Goal: Task Accomplishment & Management: Manage account settings

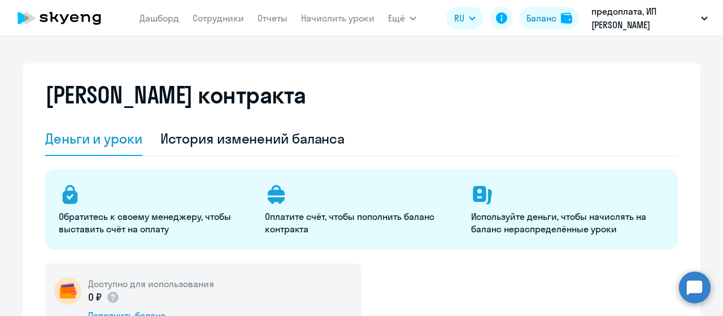
select select "english_adult_not_native_speaker"
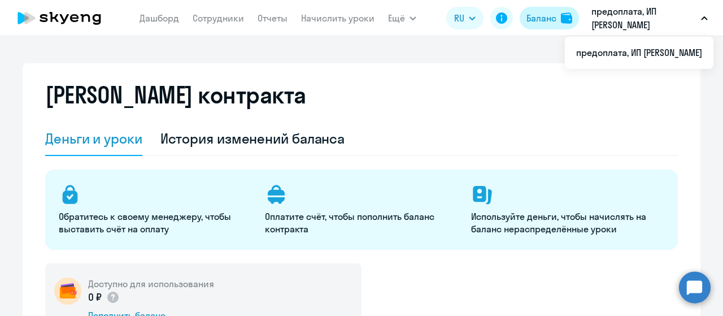
click at [538, 23] on div "Баланс" at bounding box center [541, 18] width 30 height 14
click at [628, 15] on p "предоплата, ИП [PERSON_NAME]" at bounding box center [643, 18] width 105 height 27
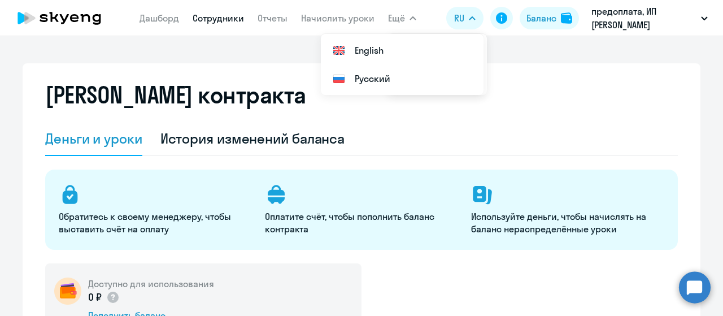
click at [212, 15] on link "Сотрудники" at bounding box center [218, 17] width 51 height 11
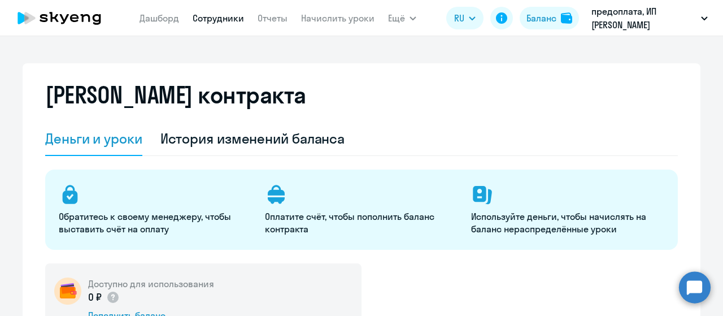
select select "30"
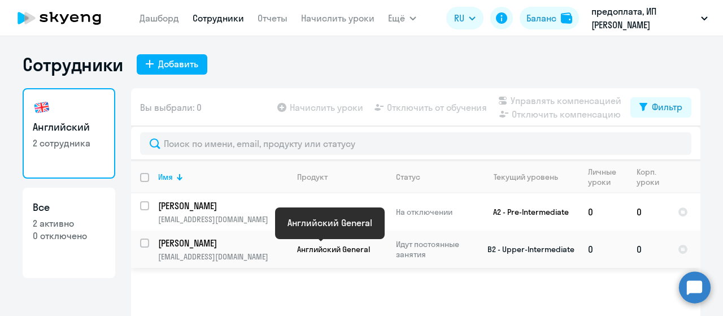
click at [326, 252] on span "Английский General" at bounding box center [333, 249] width 73 height 10
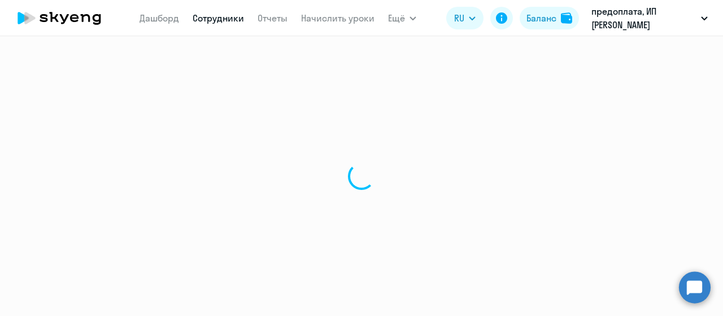
select select "english"
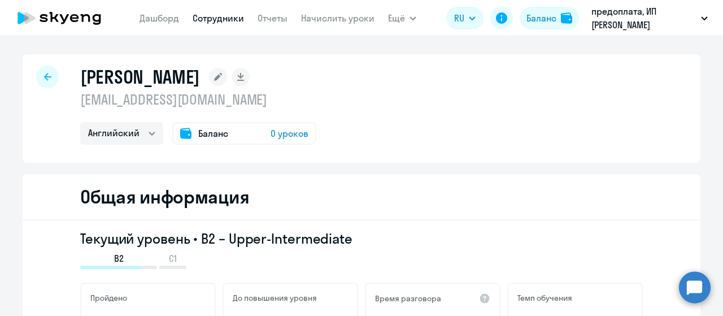
click at [198, 135] on span "Баланс" at bounding box center [213, 133] width 30 height 14
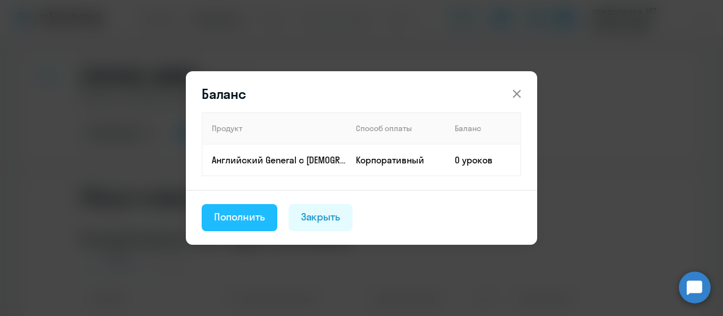
click at [233, 213] on div "Пополнить" at bounding box center [239, 216] width 51 height 15
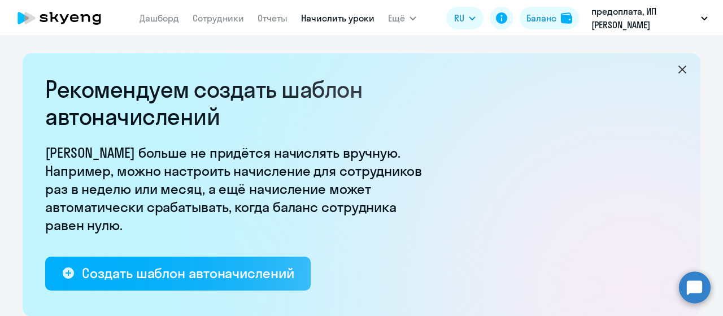
select select "10"
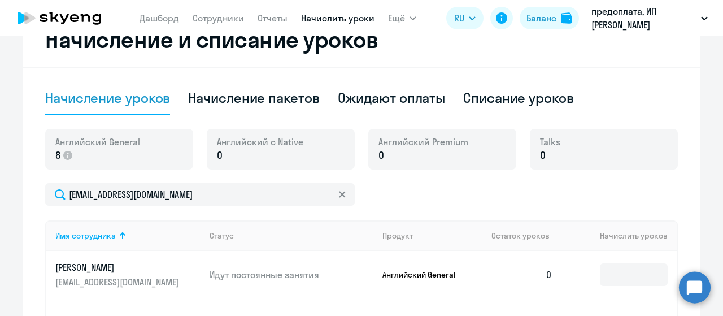
scroll to position [325, 0]
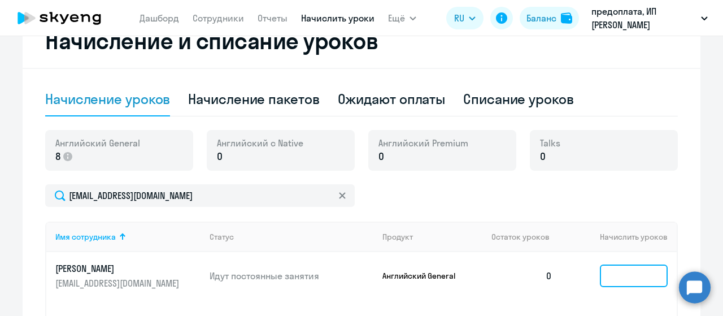
click at [627, 279] on input at bounding box center [634, 275] width 68 height 23
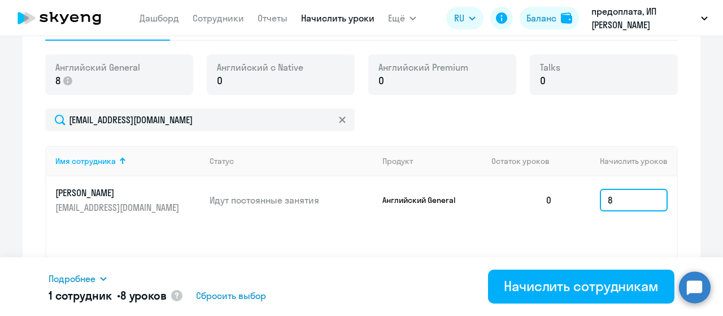
scroll to position [495, 0]
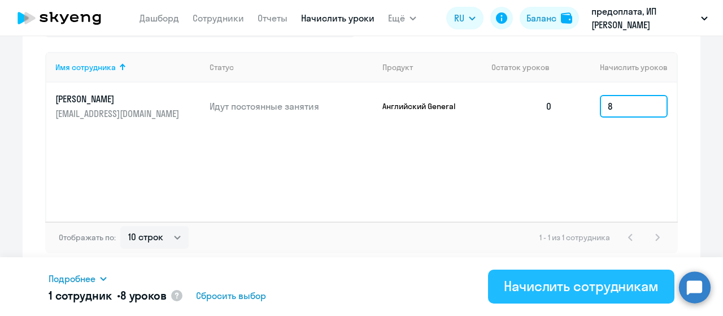
type input "8"
click at [588, 283] on div "Начислить сотрудникам" at bounding box center [581, 286] width 155 height 18
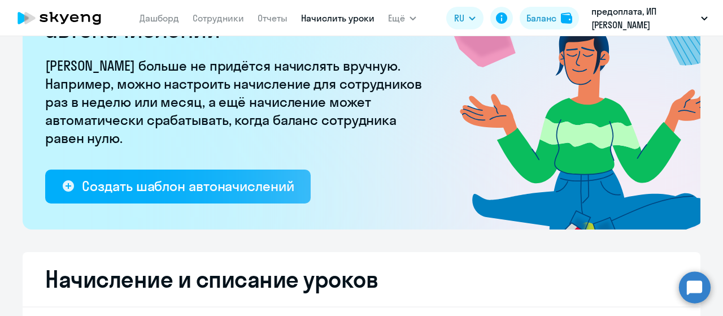
scroll to position [0, 0]
